Goal: Task Accomplishment & Management: Manage account settings

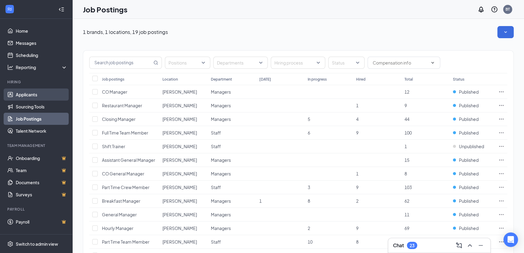
click at [23, 96] on link "Applicants" at bounding box center [42, 94] width 52 height 12
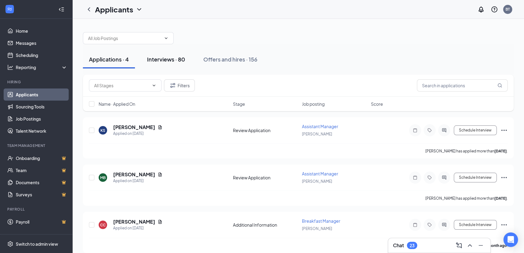
click at [170, 59] on div "Interviews · 80" at bounding box center [166, 59] width 38 height 8
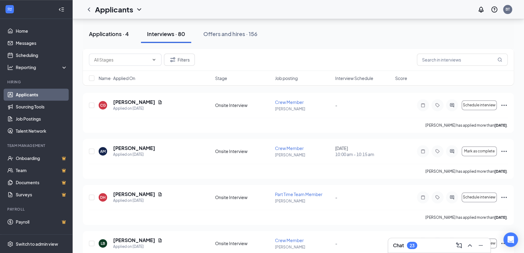
scroll to position [825, 0]
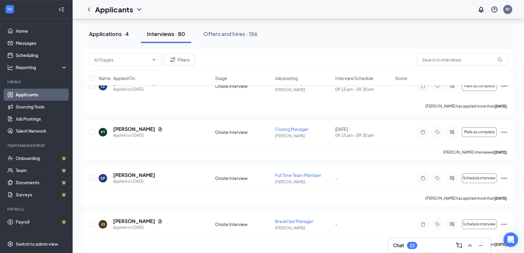
click at [113, 33] on div "Applications · 4" at bounding box center [109, 34] width 40 height 8
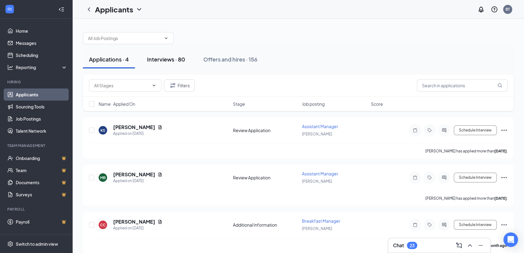
click at [176, 61] on div "Interviews · 80" at bounding box center [166, 59] width 38 height 8
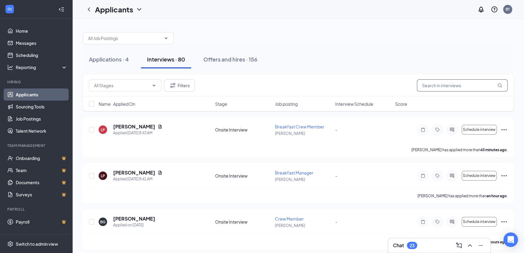
click at [432, 84] on input "text" at bounding box center [462, 85] width 91 height 12
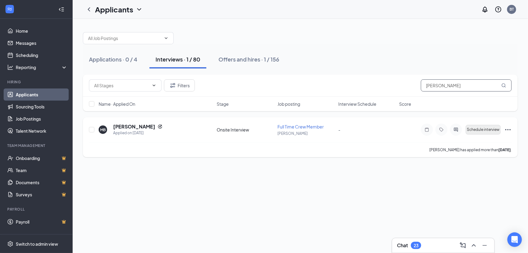
type input "[PERSON_NAME]"
click at [485, 131] on span "Schedule interview" at bounding box center [483, 129] width 33 height 4
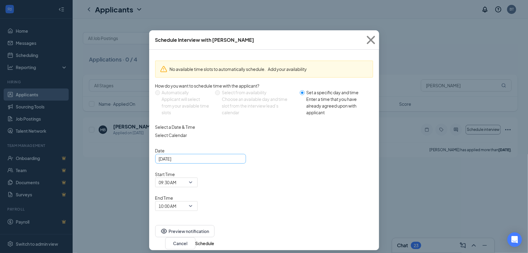
click at [237, 162] on div "[DATE]" at bounding box center [200, 158] width 83 height 7
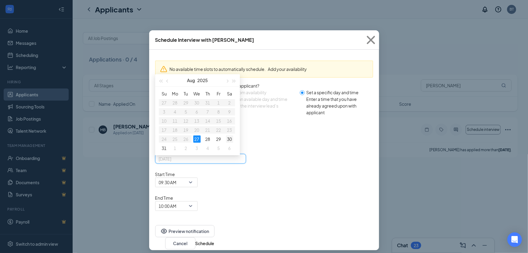
click at [230, 142] on div "30" at bounding box center [229, 138] width 7 height 7
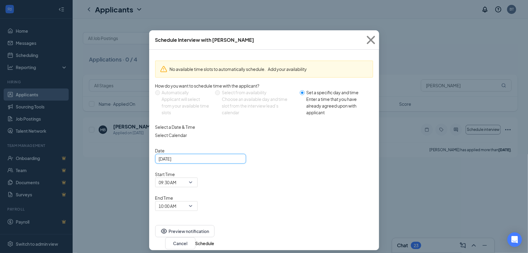
click at [238, 162] on div "[DATE]" at bounding box center [200, 158] width 83 height 7
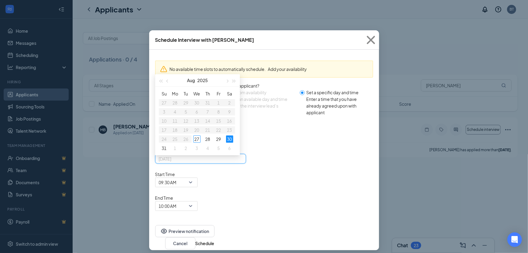
type input "[DATE]"
click at [257, 138] on div "Select a Date & Time Select Calendar Date [DATE] [DATE] Su Mo Tu We Th Fr Sa 27…" at bounding box center [264, 166] width 218 height 87
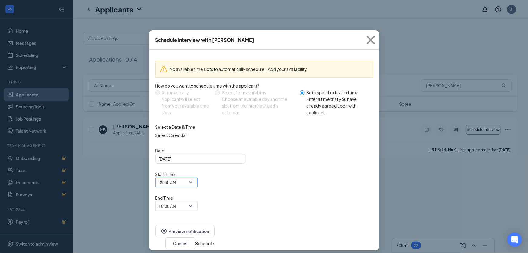
click at [194, 178] on span "09:30 AM" at bounding box center [176, 182] width 35 height 9
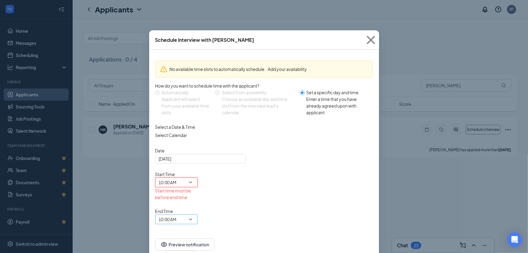
click at [194, 214] on span "10:00 AM" at bounding box center [176, 218] width 35 height 9
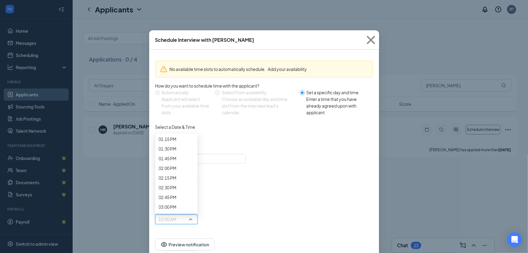
click at [177, 26] on span "10:15 AM" at bounding box center [168, 22] width 18 height 7
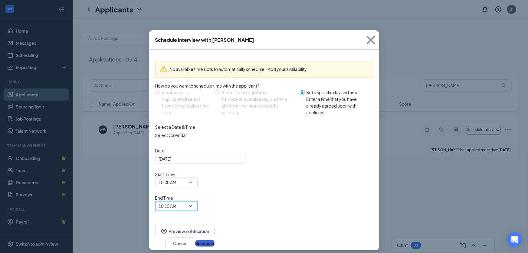
click at [214, 240] on button "Schedule" at bounding box center [204, 243] width 19 height 7
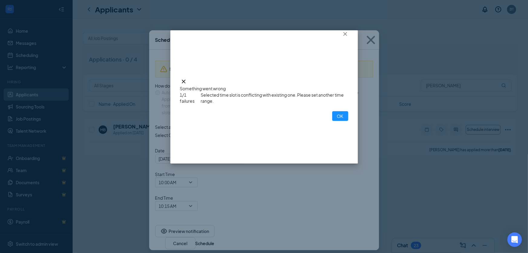
click at [275, 144] on div "Something went wrong 1/1 failures Selected time slot is conflicting with existi…" at bounding box center [264, 96] width 188 height 133
click at [332, 121] on button "OK" at bounding box center [340, 116] width 16 height 10
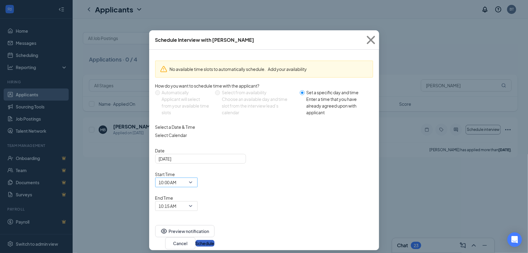
click at [194, 178] on span "10:00 AM" at bounding box center [176, 182] width 35 height 9
click at [194, 201] on span "10:15 AM" at bounding box center [176, 205] width 35 height 9
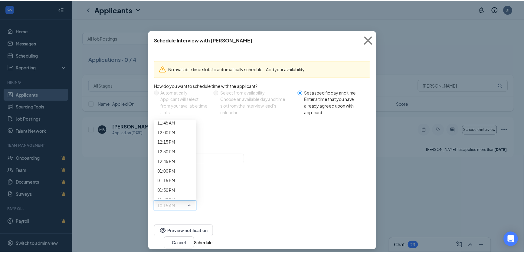
scroll to position [493, 0]
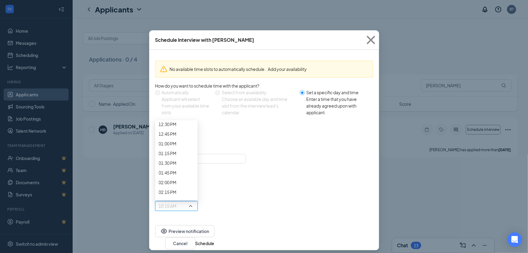
click at [177, 23] on span "10:00 AM" at bounding box center [168, 20] width 18 height 7
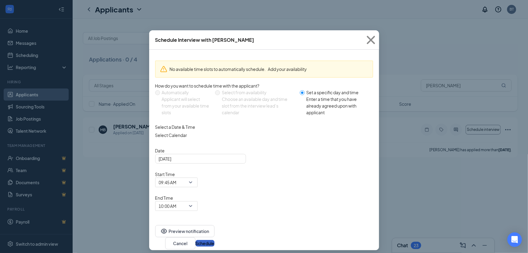
click at [214, 240] on button "Schedule" at bounding box center [204, 243] width 19 height 7
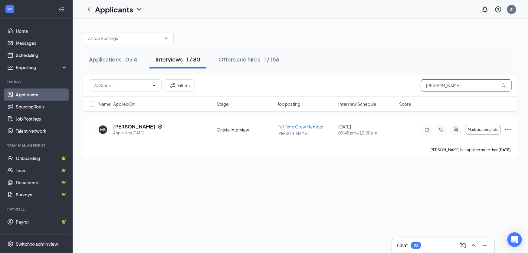
drag, startPoint x: 442, startPoint y: 83, endPoint x: 385, endPoint y: 88, distance: 57.4
click at [386, 88] on div "Filters [PERSON_NAME]" at bounding box center [300, 85] width 422 height 12
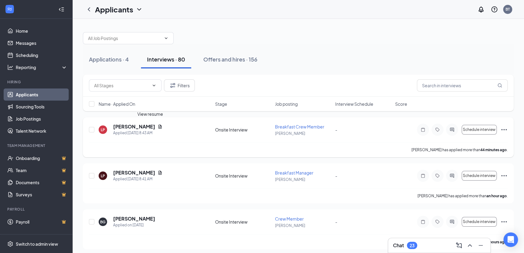
click at [158, 127] on icon "Document" at bounding box center [160, 126] width 5 height 5
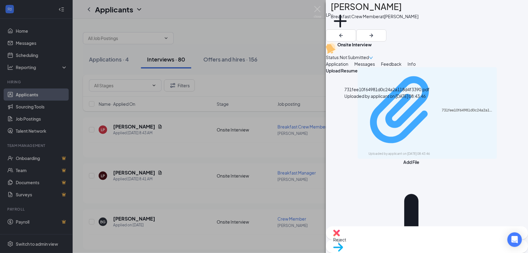
click at [442, 109] on div "731fee10f64981d0c24a2a118d4f3390.pdf" at bounding box center [468, 110] width 52 height 5
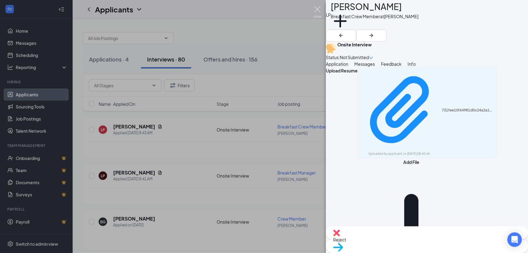
click at [315, 13] on img at bounding box center [318, 12] width 8 height 12
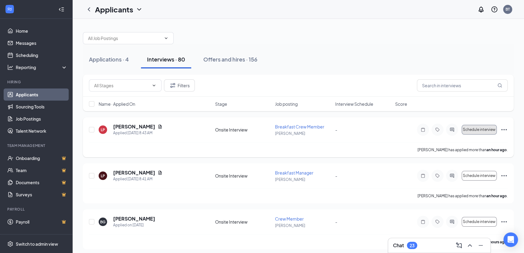
click at [475, 128] on span "Schedule interview" at bounding box center [479, 129] width 33 height 4
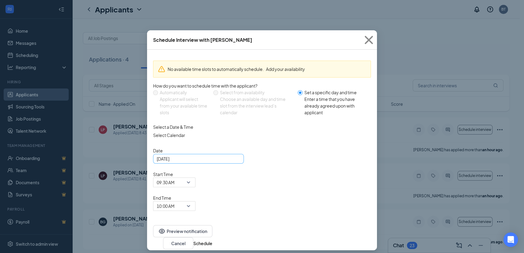
click at [236, 162] on div "[DATE]" at bounding box center [198, 158] width 83 height 7
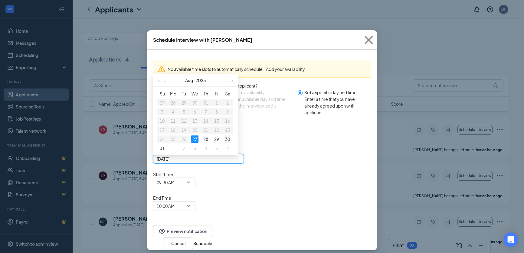
type input "[DATE]"
click at [229, 142] on div "30" at bounding box center [227, 138] width 7 height 7
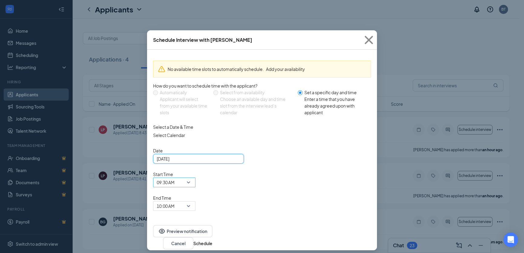
click at [192, 178] on span "09:30 AM" at bounding box center [174, 182] width 35 height 9
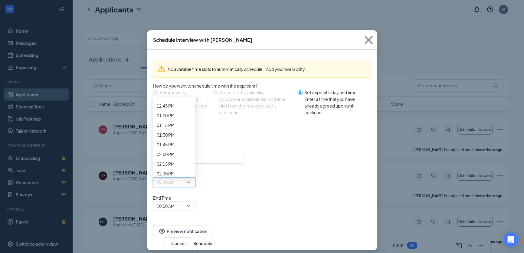
scroll to position [520, 0]
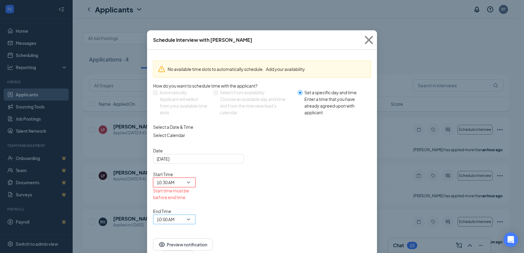
click at [192, 214] on span "10:00 AM" at bounding box center [174, 218] width 35 height 9
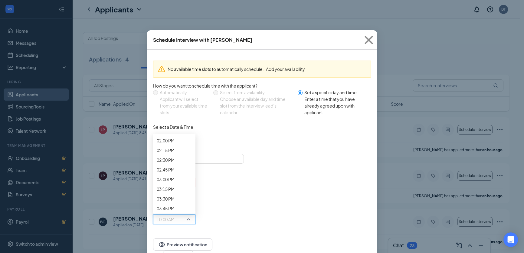
click at [174, 18] on span "10:45 AM" at bounding box center [166, 14] width 18 height 7
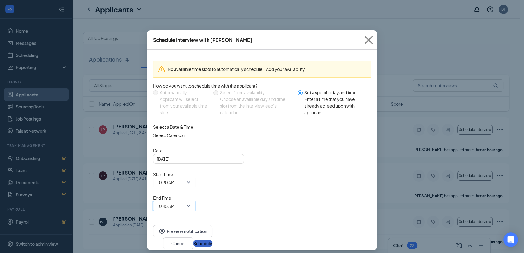
click at [212, 240] on button "Schedule" at bounding box center [202, 243] width 19 height 7
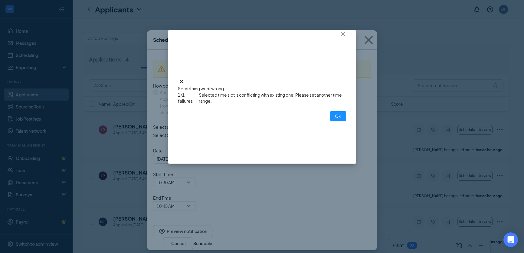
click at [272, 150] on div "Something went wrong 1/1 failures Selected time slot is conflicting with existi…" at bounding box center [262, 96] width 188 height 133
click at [330, 121] on button "OK" at bounding box center [338, 116] width 16 height 10
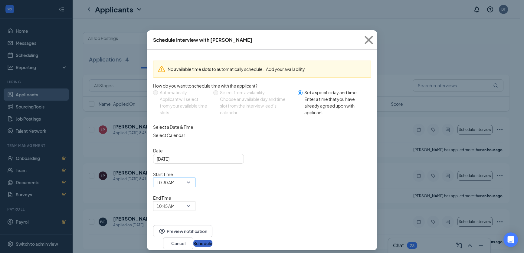
click at [195, 177] on div "10:30 AM" at bounding box center [174, 182] width 42 height 10
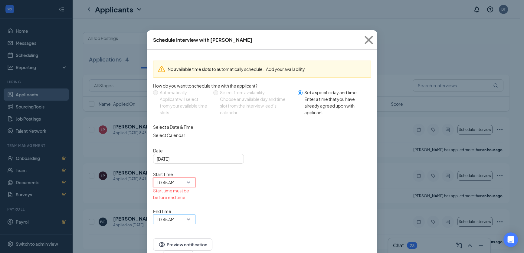
click at [186, 214] on span "10:45 AM" at bounding box center [172, 222] width 30 height 16
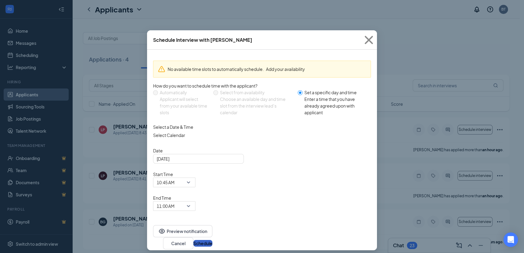
click at [212, 240] on button "Schedule" at bounding box center [202, 243] width 19 height 7
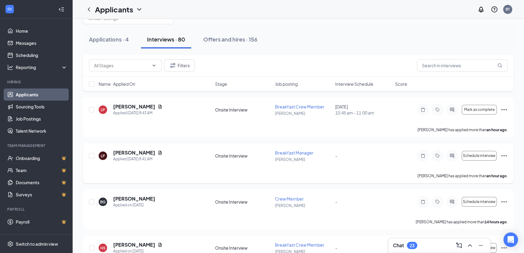
scroll to position [55, 0]
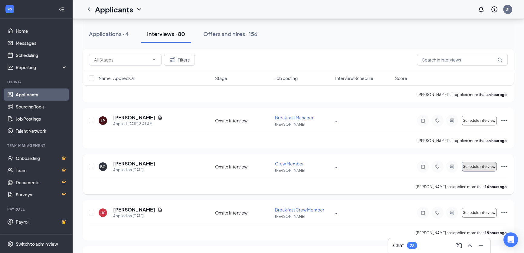
click at [478, 167] on span "Schedule interview" at bounding box center [479, 166] width 33 height 4
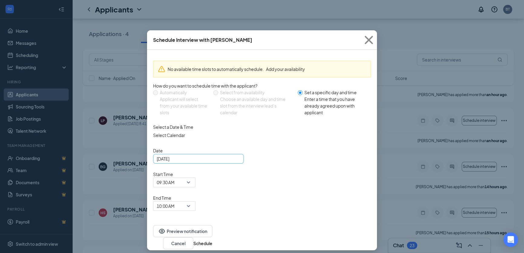
click at [235, 162] on div "[DATE]" at bounding box center [198, 158] width 83 height 7
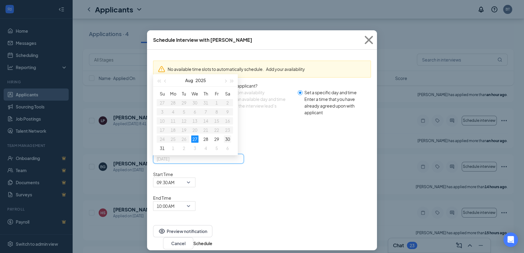
type input "[DATE]"
click at [228, 142] on div "30" at bounding box center [227, 138] width 7 height 7
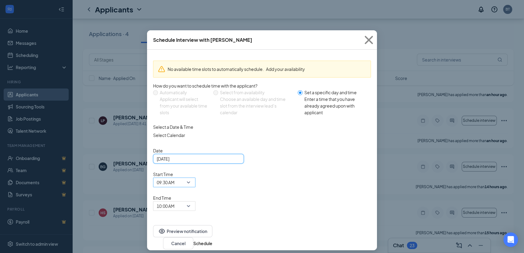
click at [192, 178] on span "09:30 AM" at bounding box center [174, 182] width 35 height 9
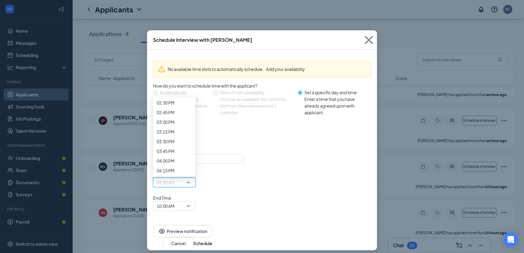
scroll to position [576, 0]
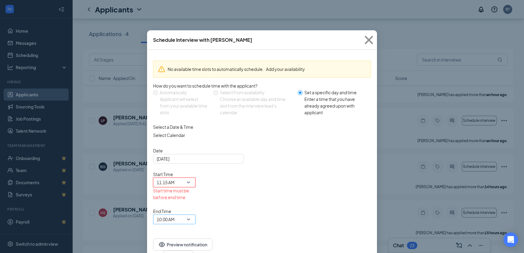
click at [192, 214] on span "10:00 AM" at bounding box center [174, 218] width 35 height 9
click at [174, 19] on span "11:30 AM" at bounding box center [166, 16] width 18 height 7
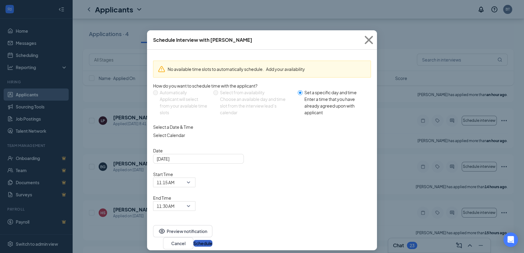
click at [212, 240] on button "Schedule" at bounding box center [202, 243] width 19 height 7
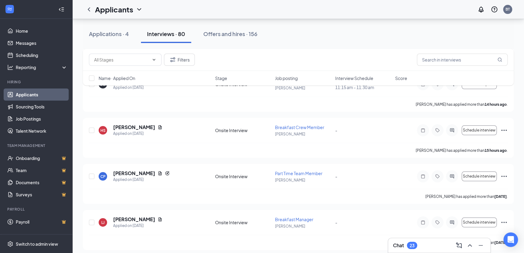
scroll to position [137, 0]
